Goal: Transaction & Acquisition: Purchase product/service

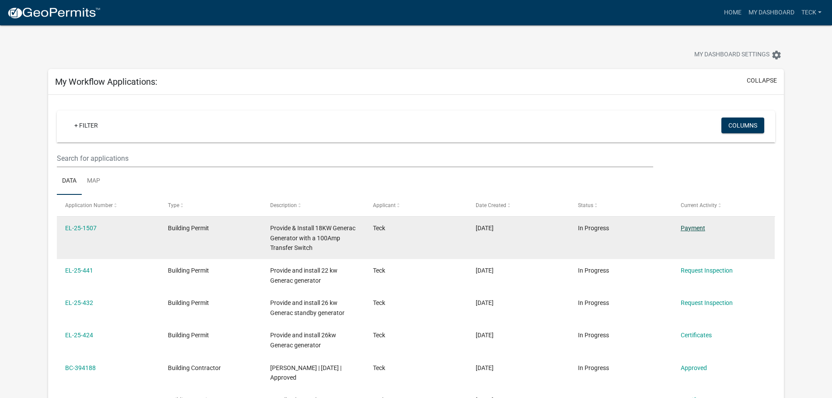
click at [693, 227] on link "Payment" at bounding box center [693, 228] width 24 height 7
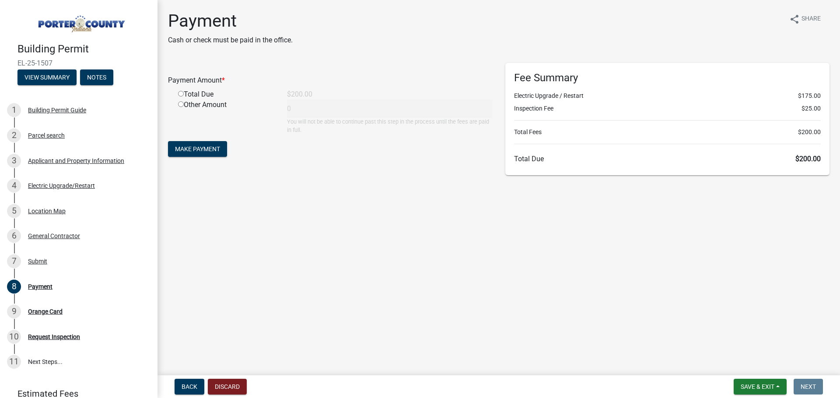
click at [210, 97] on div "Total Due" at bounding box center [225, 94] width 109 height 10
click at [178, 94] on input "radio" at bounding box center [181, 94] width 6 height 6
radio input "true"
type input "200"
click at [212, 146] on span "Make Payment" at bounding box center [197, 149] width 45 height 7
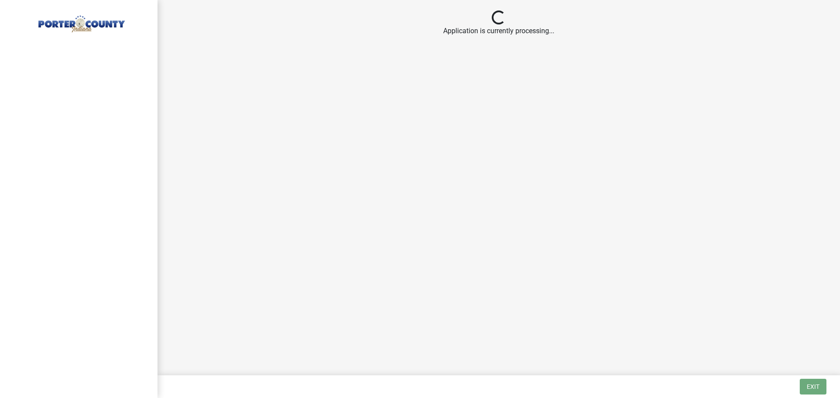
click at [576, 166] on main "Loading... Application is currently processing..." at bounding box center [498, 186] width 682 height 372
